Goal: Task Accomplishment & Management: Complete application form

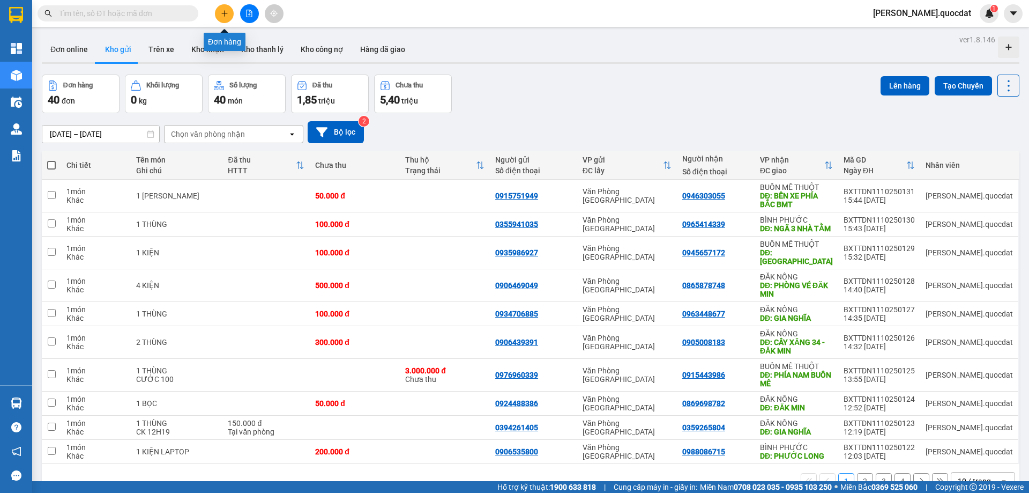
click at [226, 16] on icon "plus" at bounding box center [225, 14] width 8 height 8
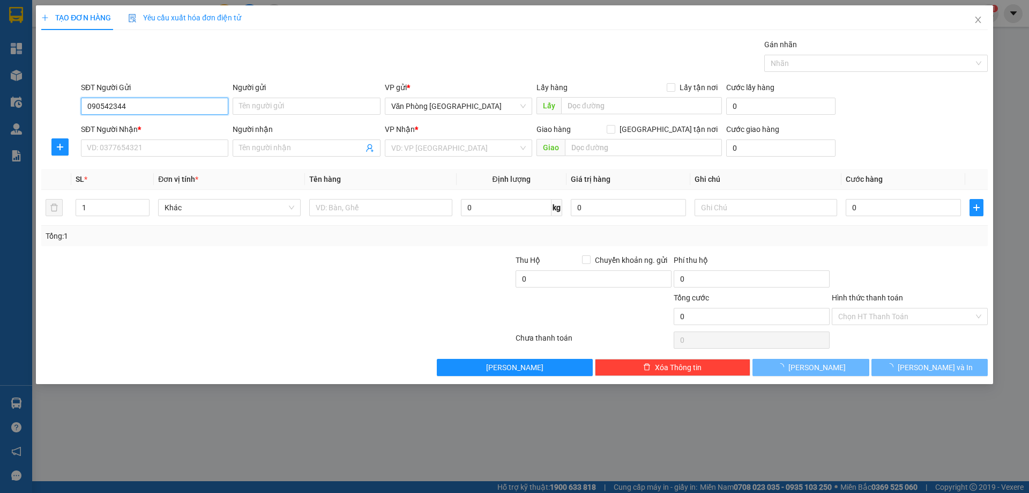
type input "0905423445"
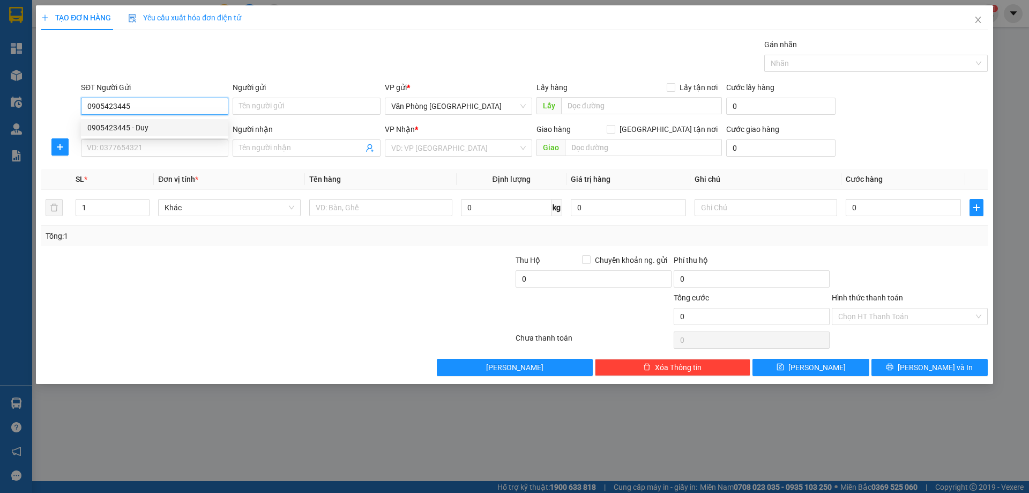
click at [123, 124] on div "0905423445 - Duy" at bounding box center [154, 128] width 135 height 12
type input "Duy"
type input "0905423445"
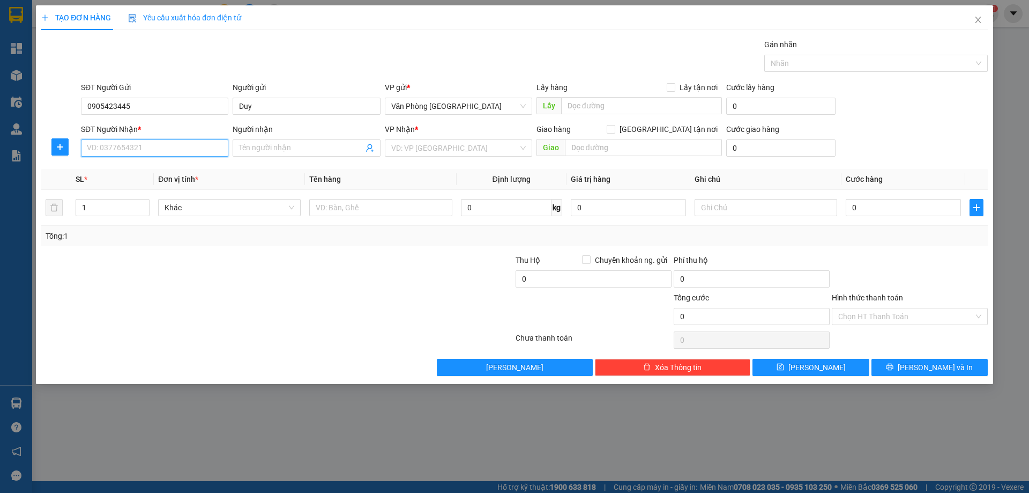
click at [96, 149] on input "SĐT Người Nhận *" at bounding box center [154, 147] width 147 height 17
click at [129, 167] on div "0359833211 - [GEOGRAPHIC_DATA]" at bounding box center [154, 169] width 135 height 12
type input "0359833211"
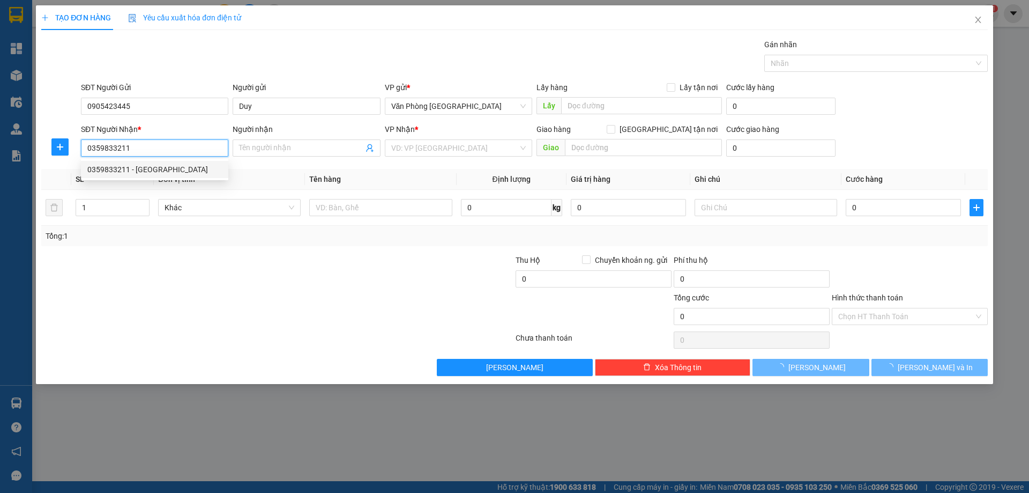
type input "Minh"
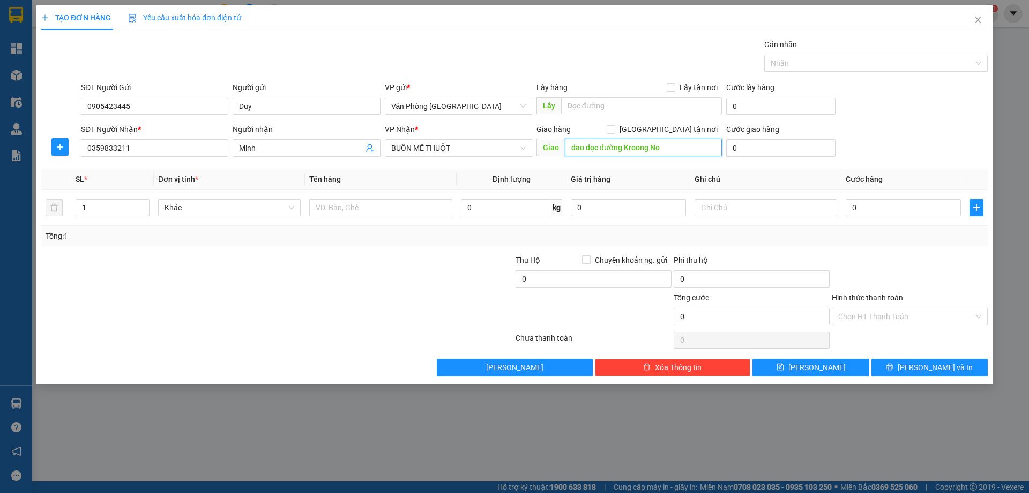
click at [675, 143] on input "dao dọc đường Kroong No" at bounding box center [643, 147] width 157 height 17
type input "k"
type input "NAM NIA"
click at [486, 138] on div "VP Nhận *" at bounding box center [458, 131] width 147 height 16
click at [479, 142] on span "BUÔN MÊ THUỘT" at bounding box center [458, 148] width 135 height 16
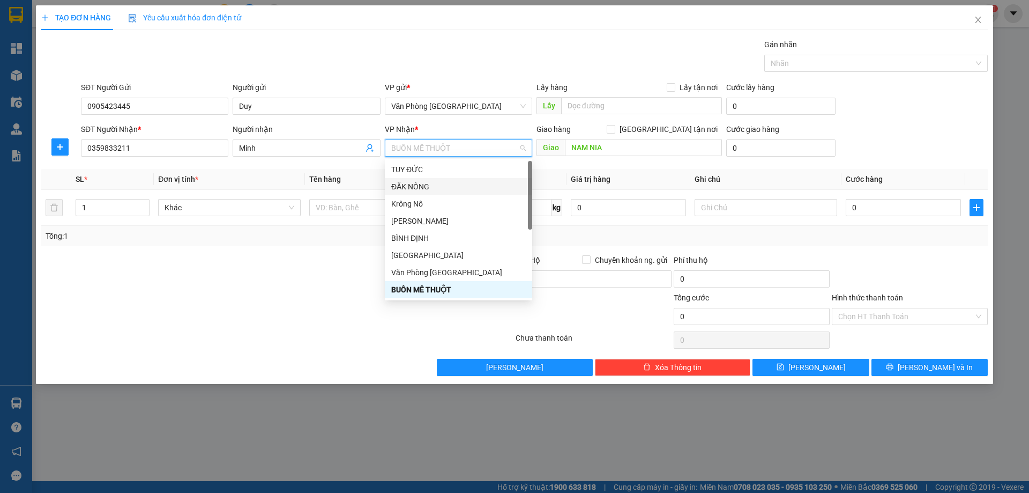
click at [433, 185] on div "ĐĂK NÔNG" at bounding box center [458, 187] width 135 height 12
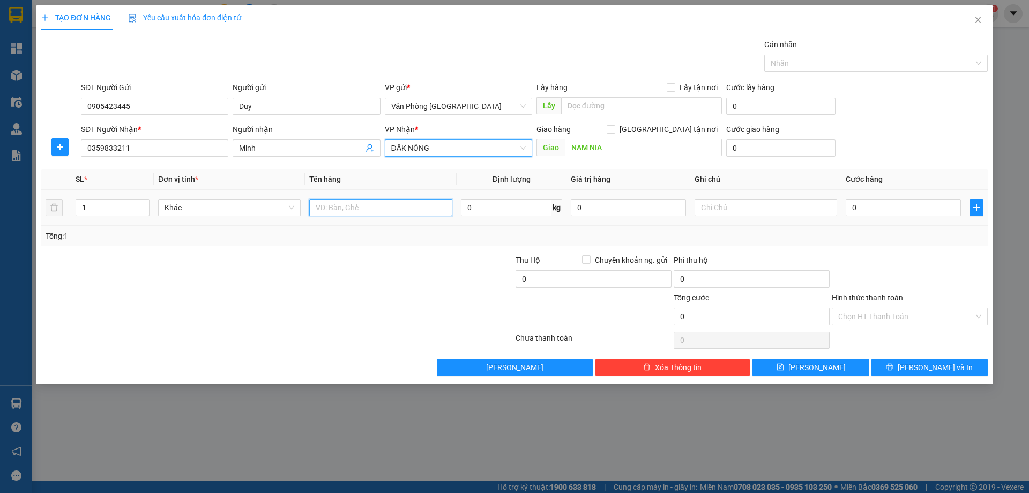
click at [392, 200] on input "text" at bounding box center [380, 207] width 143 height 17
type input "1 THÙNG"
click at [334, 301] on div at bounding box center [198, 311] width 316 height 38
drag, startPoint x: 929, startPoint y: 222, endPoint x: 915, endPoint y: 206, distance: 21.6
click at [929, 221] on td "0" at bounding box center [903, 208] width 124 height 36
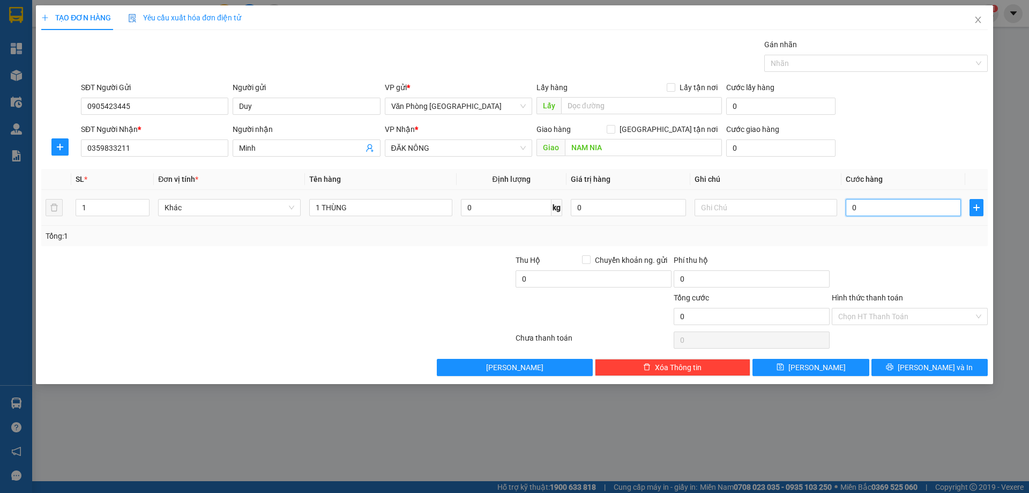
click at [915, 206] on input "0" at bounding box center [903, 207] width 115 height 17
type input "1"
type input "10"
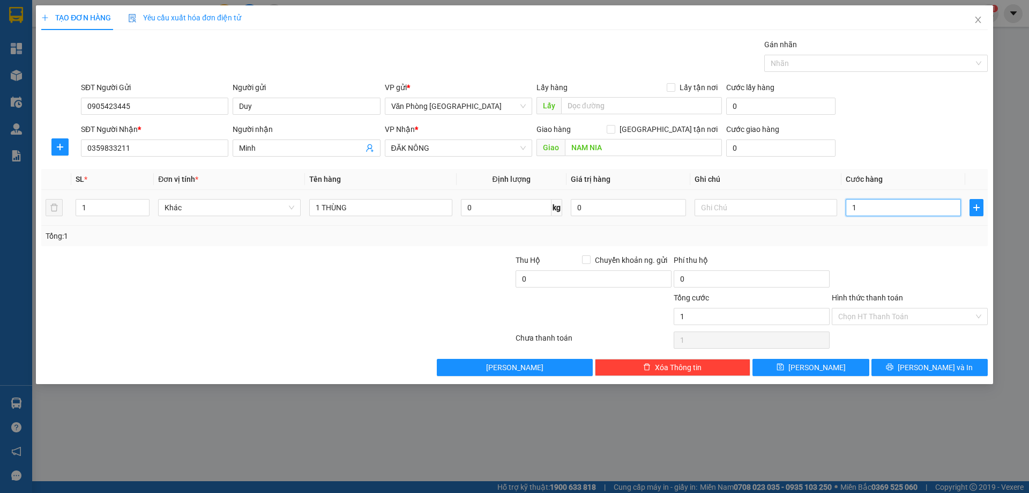
type input "10"
type input "100"
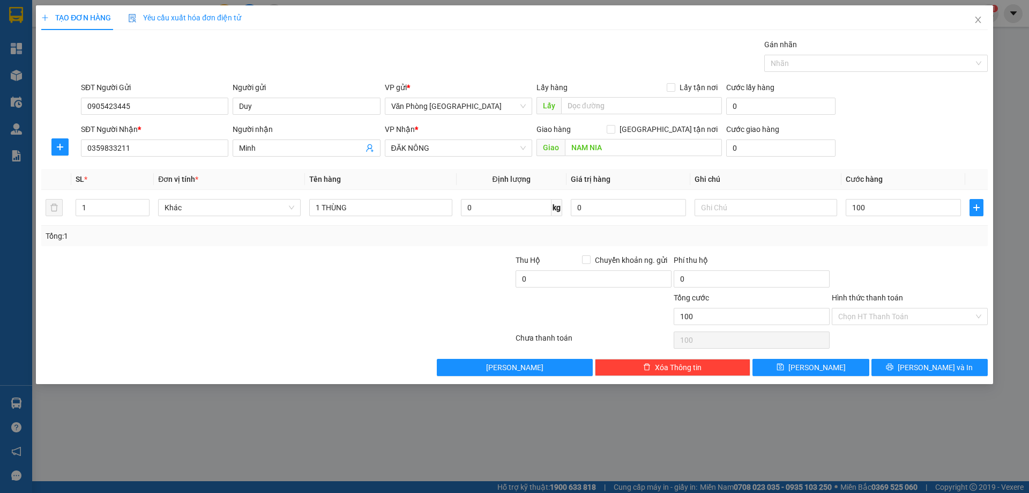
type input "100.000"
click at [899, 256] on div at bounding box center [910, 273] width 158 height 38
click at [935, 374] on button "[PERSON_NAME] và In" at bounding box center [929, 367] width 116 height 17
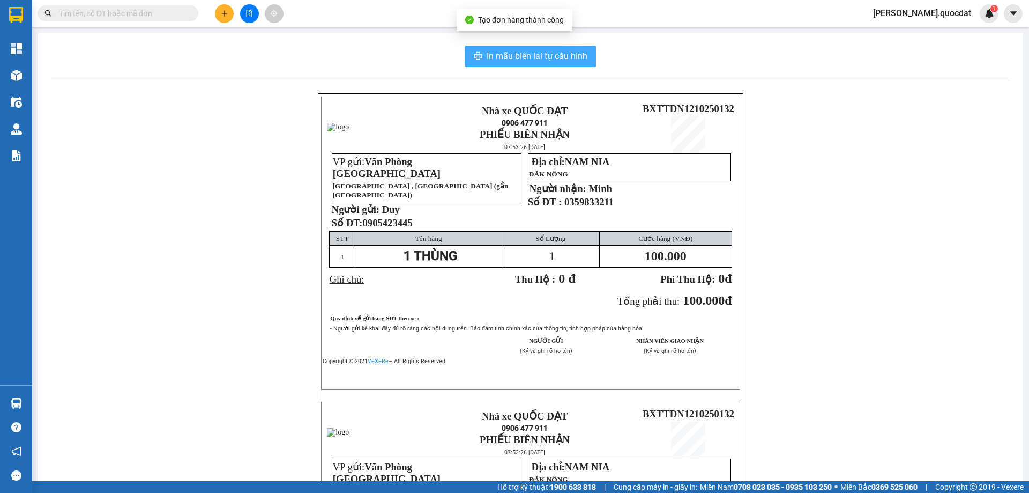
click at [512, 59] on span "In mẫu biên lai tự cấu hình" at bounding box center [537, 55] width 101 height 13
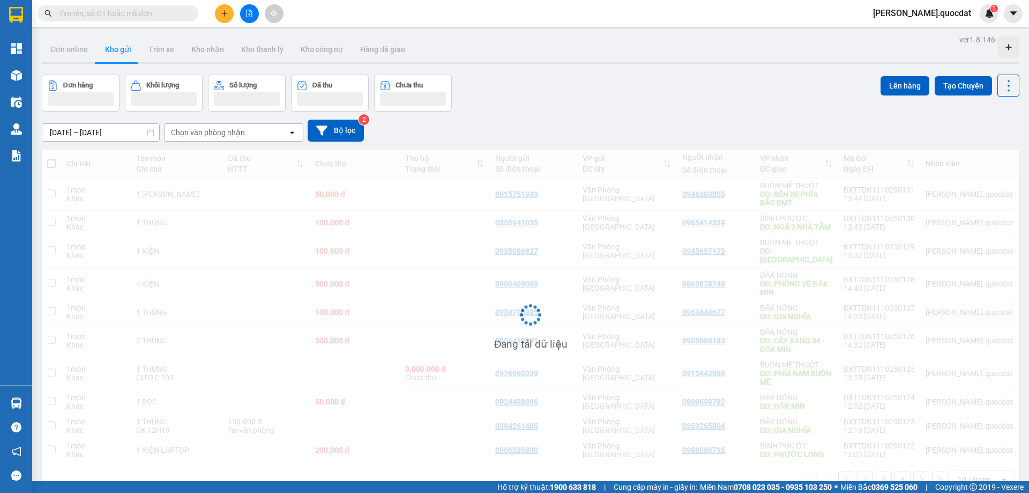
click at [821, 247] on div "Đang tải dữ liệu" at bounding box center [531, 323] width 978 height 347
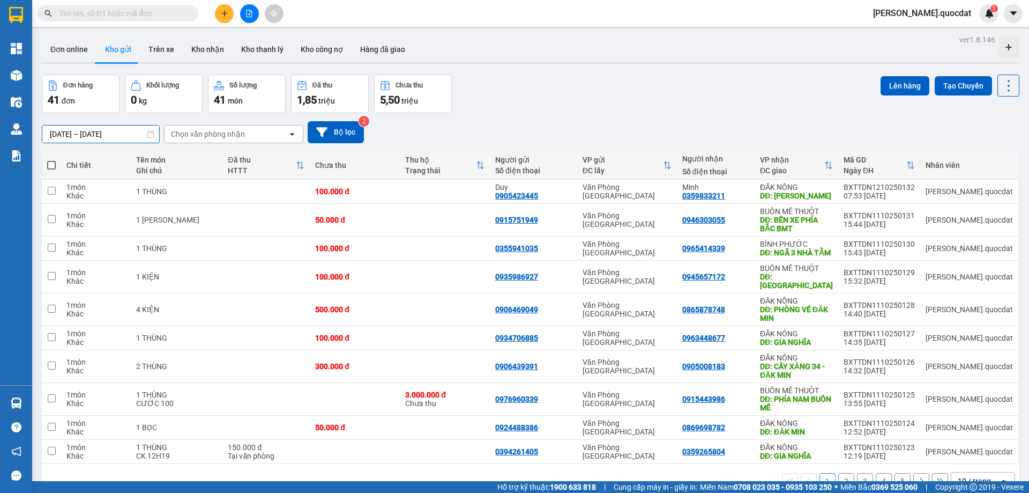
click at [113, 133] on input "[DATE] – [DATE]" at bounding box center [100, 133] width 117 height 17
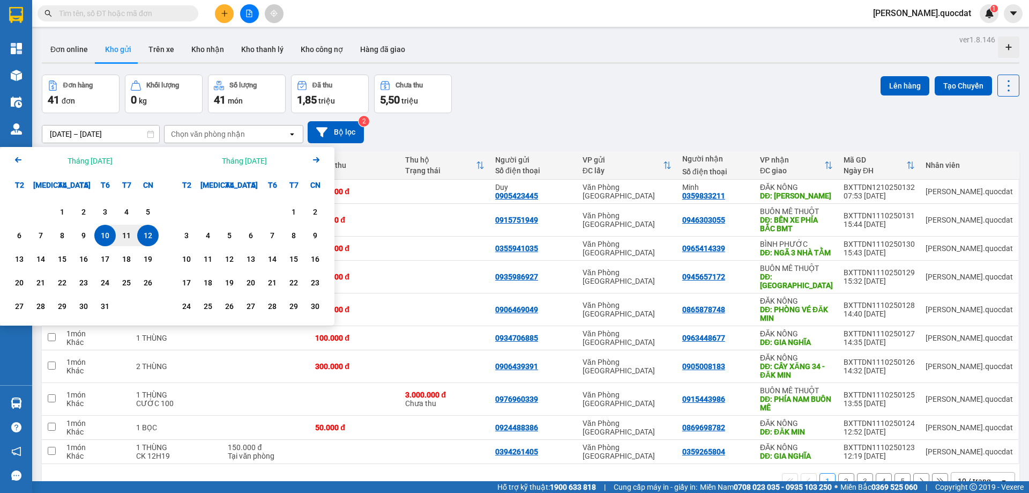
click at [152, 238] on div "12" at bounding box center [147, 235] width 15 height 13
type input "[DATE] – [DATE]"
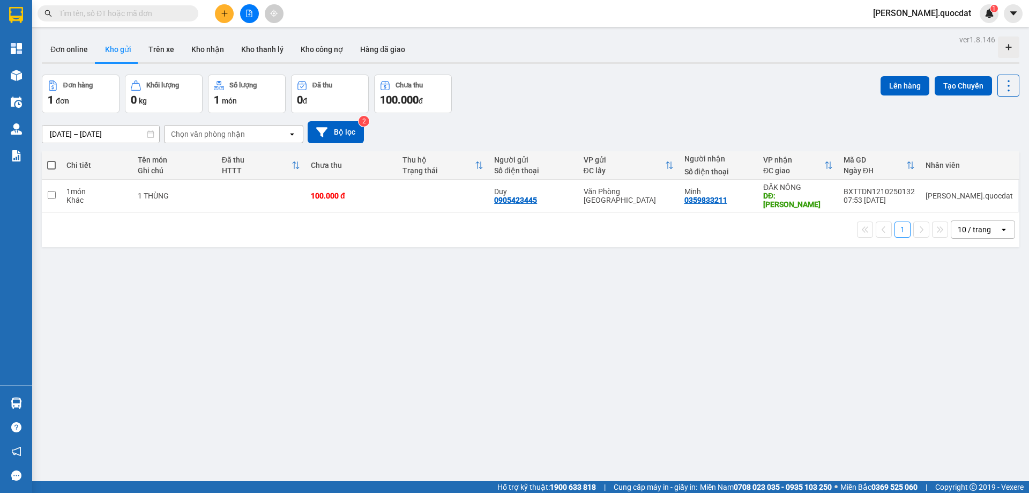
click at [620, 66] on div "ver 1.8.146 Đơn online Kho gửi Trên xe Kho nhận Kho thanh lý Kho công nợ Hàng đ…" at bounding box center [531, 278] width 986 height 493
click at [570, 69] on div "ver 1.8.146 Đơn online Kho gửi Trên xe Kho nhận Kho thanh lý Kho công nợ Hàng đ…" at bounding box center [531, 278] width 986 height 493
click at [227, 19] on button at bounding box center [224, 13] width 19 height 19
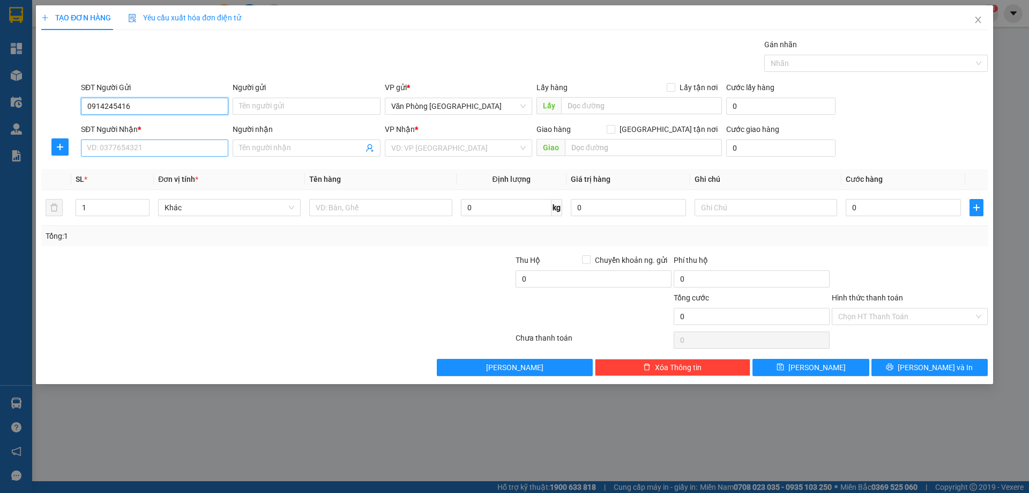
type input "0914245416"
click at [122, 155] on input "SĐT Người Nhận *" at bounding box center [154, 147] width 147 height 17
type input "0986206096"
click at [397, 154] on input "search" at bounding box center [454, 148] width 127 height 16
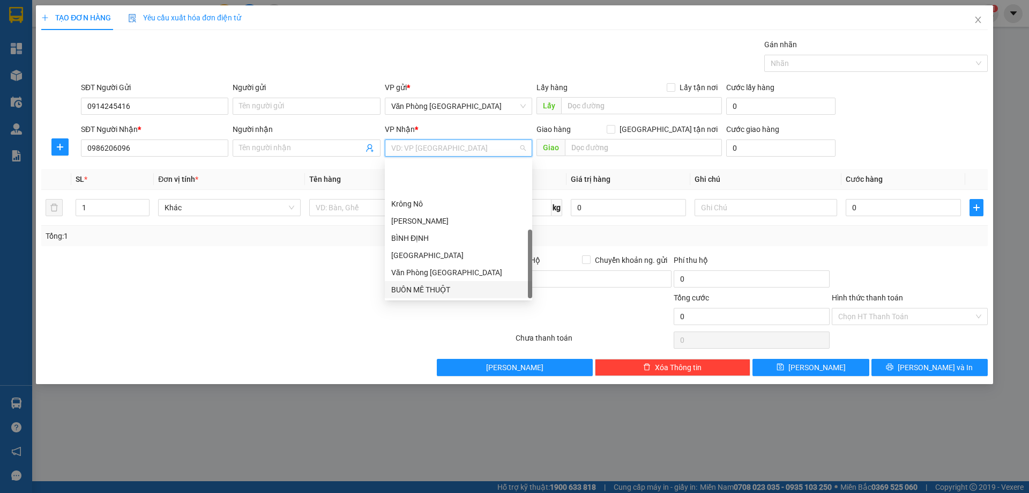
scroll to position [51, 0]
click at [435, 257] on div "BÌNH PHƯỚC" at bounding box center [458, 255] width 135 height 12
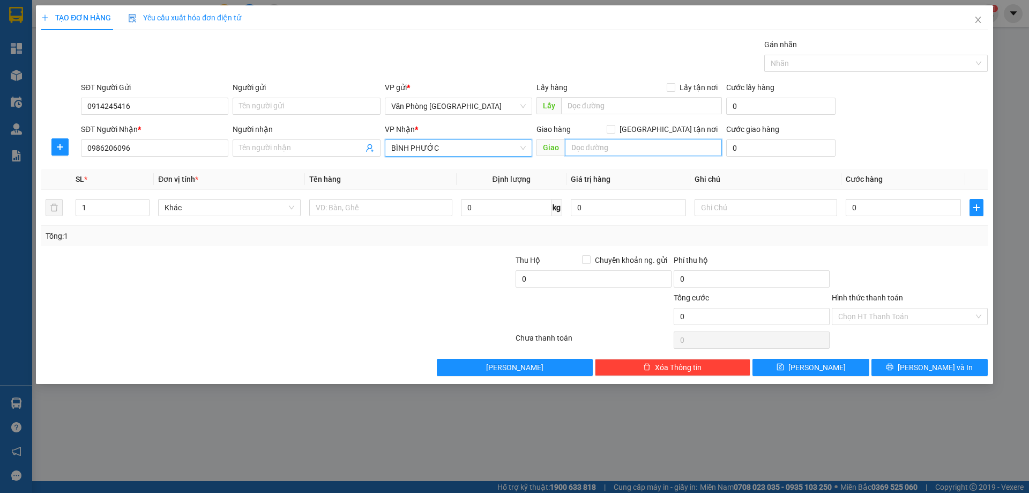
click at [584, 155] on input "text" at bounding box center [643, 147] width 157 height 17
type input "p"
type input "PHƯỚC LONG"
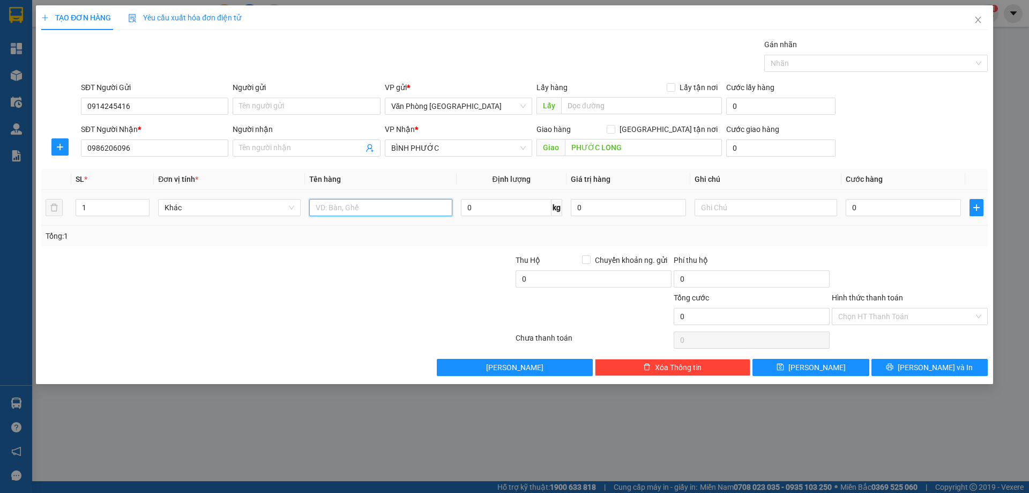
drag, startPoint x: 375, startPoint y: 199, endPoint x: 366, endPoint y: 210, distance: 14.1
click at [374, 201] on input "text" at bounding box center [380, 207] width 143 height 17
type input "1 THÙNG"
click at [867, 212] on input "0" at bounding box center [903, 207] width 115 height 17
type input "1"
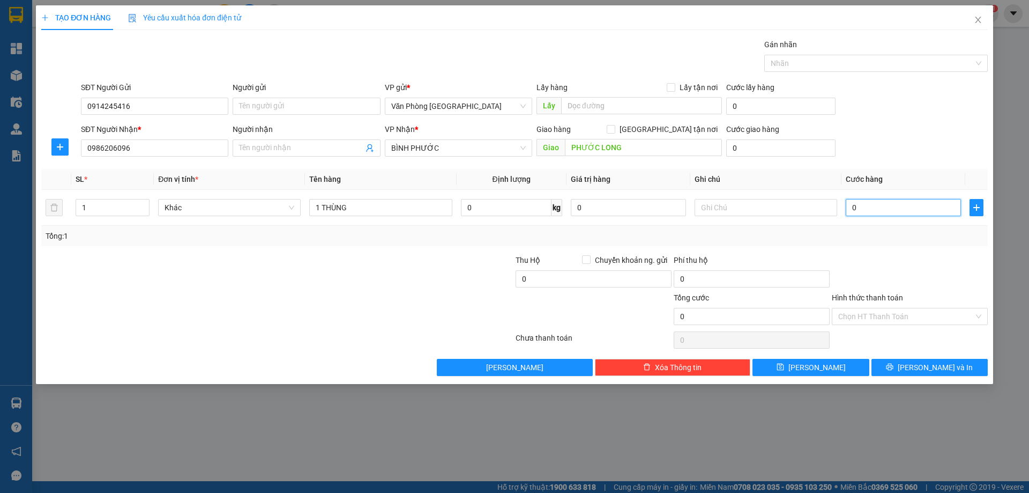
type input "1"
type input "15"
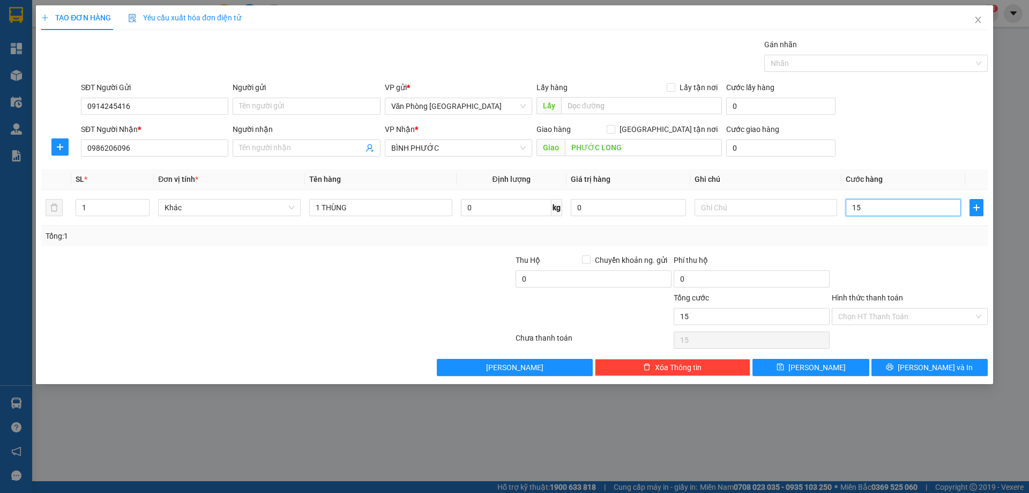
type input "150"
type input "1.500"
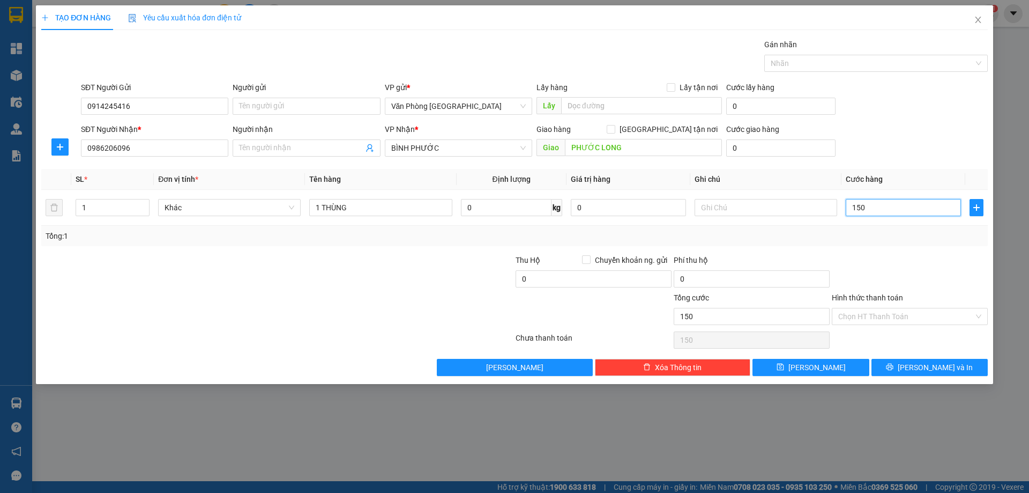
type input "1.500"
type input "150"
type input "150.000"
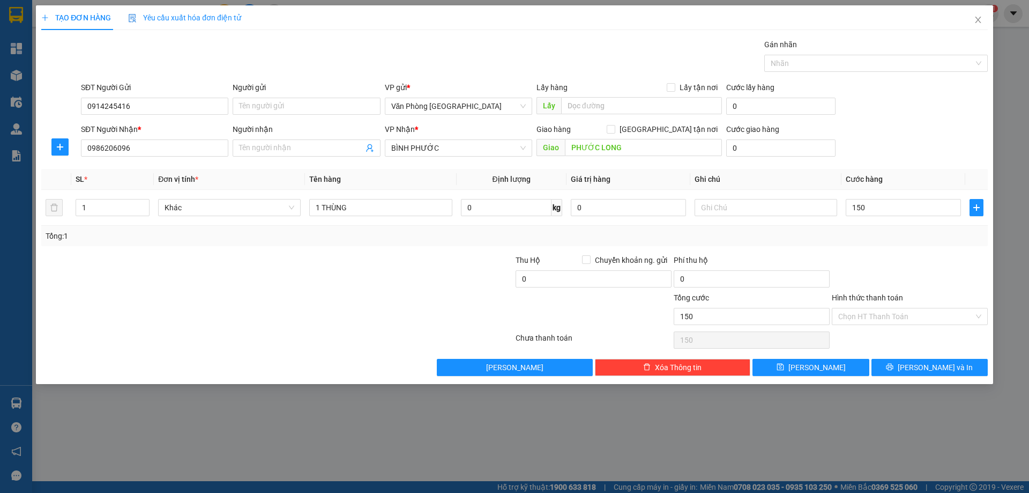
type input "150.000"
click at [868, 327] on div "Hình thức thanh toán Chọn HT Thanh Toán" at bounding box center [910, 311] width 156 height 38
click at [866, 319] on input "Hình thức thanh toán" at bounding box center [906, 316] width 136 height 16
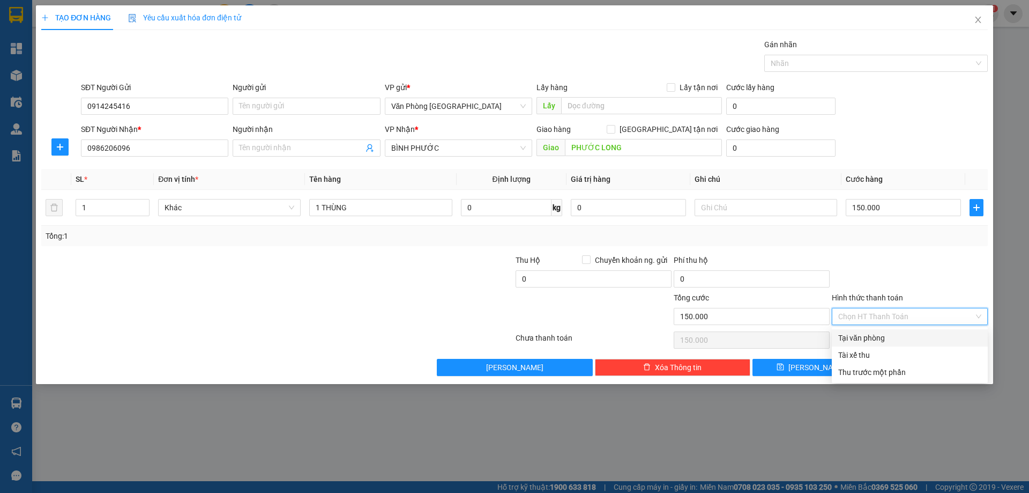
click at [859, 333] on div "Tại văn phòng" at bounding box center [909, 338] width 143 height 12
type input "0"
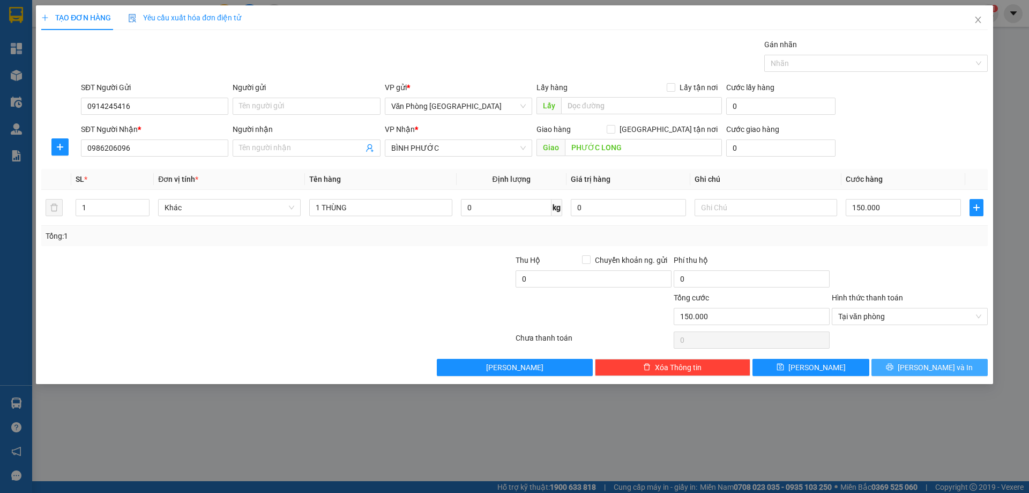
click at [893, 365] on icon "printer" at bounding box center [890, 367] width 8 height 8
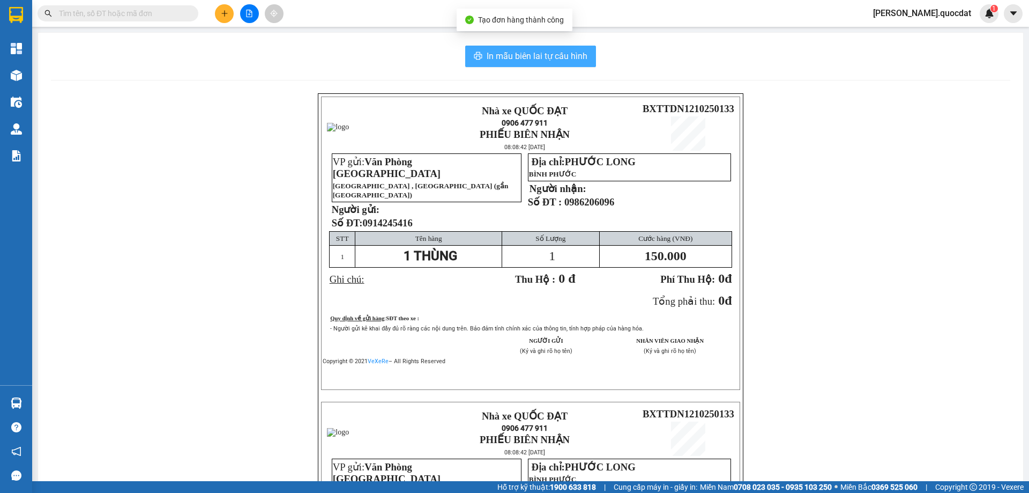
drag, startPoint x: 516, startPoint y: 75, endPoint x: 512, endPoint y: 58, distance: 17.0
click at [516, 74] on div "In mẫu biên lai tự cấu hình Nhà xe QUỐC ĐẠT 0906 477 911 PHIẾU BIÊN NHẬN 08:08:…" at bounding box center [530, 379] width 985 height 692
click at [512, 57] on span "In mẫu biên lai tự cấu hình" at bounding box center [537, 55] width 101 height 13
